Goal: Register for event/course

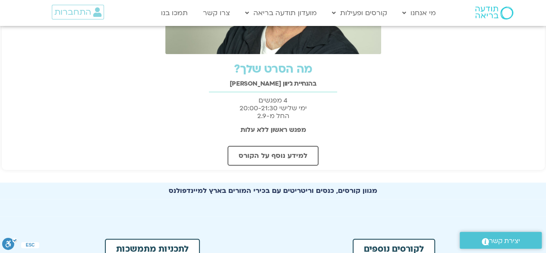
scroll to position [259, 0]
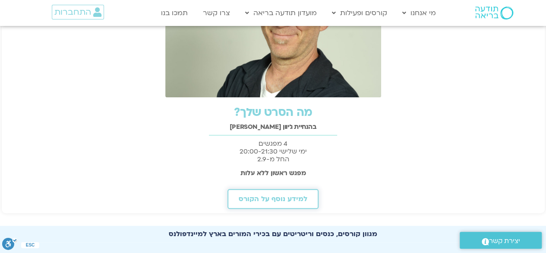
click at [289, 200] on span "למידע נוסף על הקורס" at bounding box center [273, 199] width 69 height 8
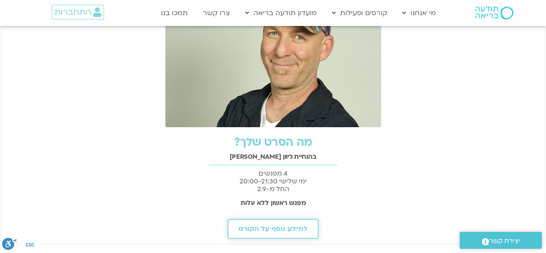
scroll to position [216, 0]
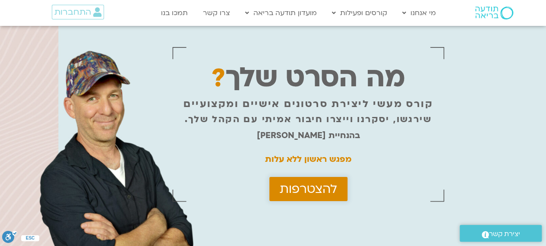
click at [314, 189] on span "להצטרפות" at bounding box center [308, 189] width 57 height 14
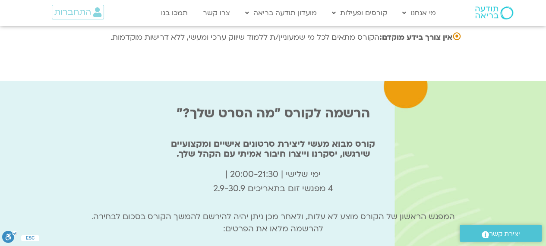
scroll to position [2917, 0]
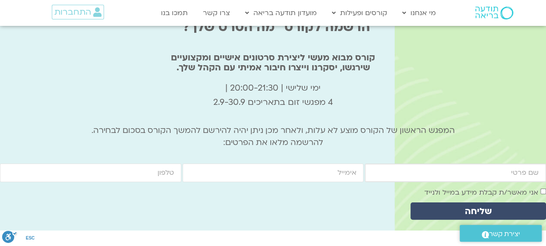
click at [487, 164] on input "firstname" at bounding box center [455, 173] width 181 height 19
type input "[PERSON_NAME]"
type input "0522827501"
click at [335, 164] on input "email" at bounding box center [273, 173] width 181 height 19
type input "[EMAIL_ADDRESS][DOMAIN_NAME]"
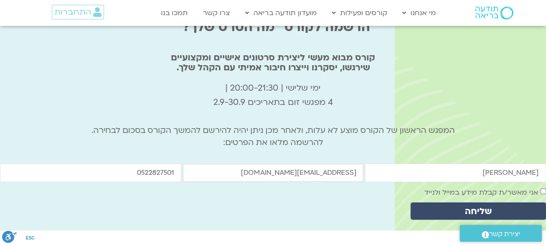
scroll to position [2960, 0]
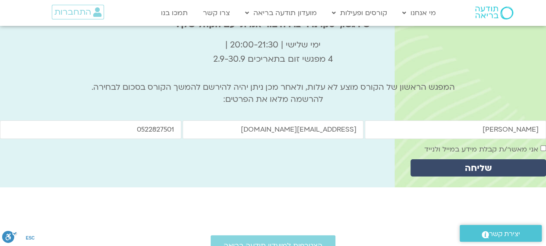
click at [544, 143] on span "אני מאשר/ת קבלת מידע במייל ולנייד" at bounding box center [486, 149] width 122 height 12
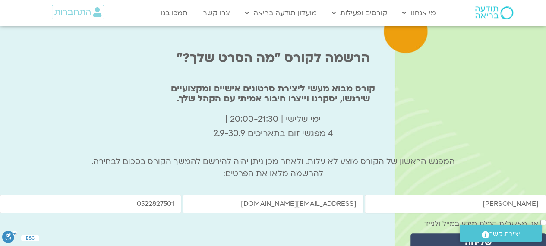
scroll to position [2917, 0]
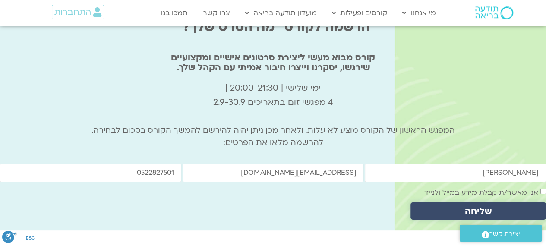
click at [480, 206] on span "שליחה" at bounding box center [478, 211] width 27 height 10
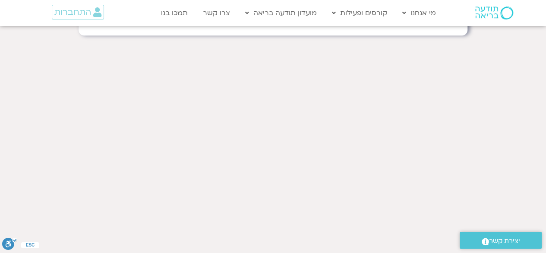
scroll to position [173, 0]
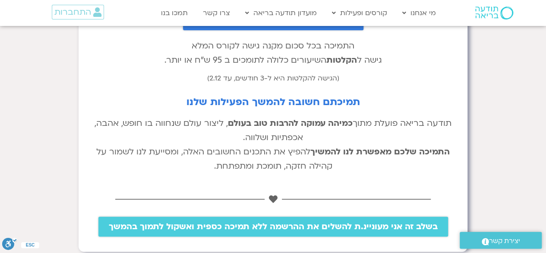
click at [244, 222] on span "בשלב זה אני מעוניינ.ת להשלים את ההרשמה ללא תמיכה כספית ואשקול לתמוך בהמשך" at bounding box center [273, 227] width 329 height 10
